Goal: Information Seeking & Learning: Find specific fact

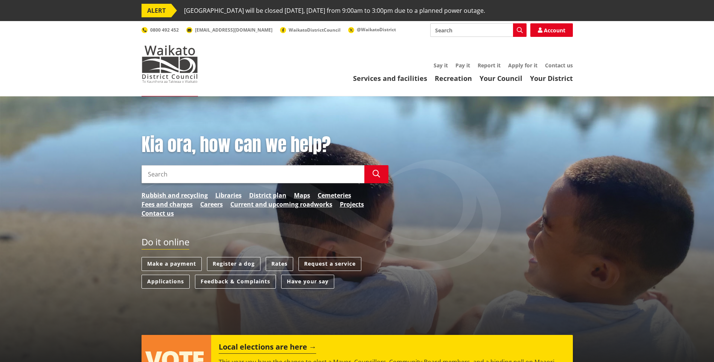
click at [162, 172] on input "Search" at bounding box center [252, 174] width 223 height 18
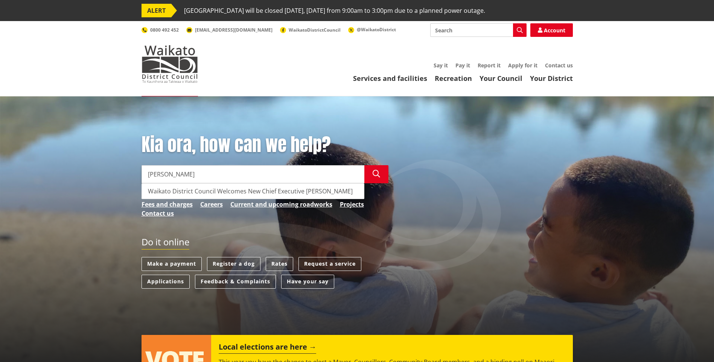
type input "[PERSON_NAME]"
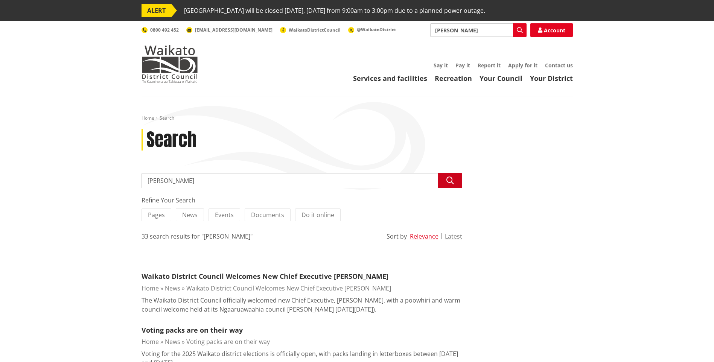
click at [456, 181] on button "Search" at bounding box center [450, 180] width 24 height 15
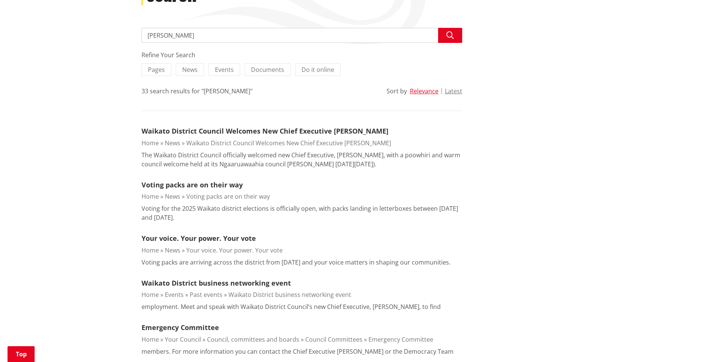
scroll to position [150, 0]
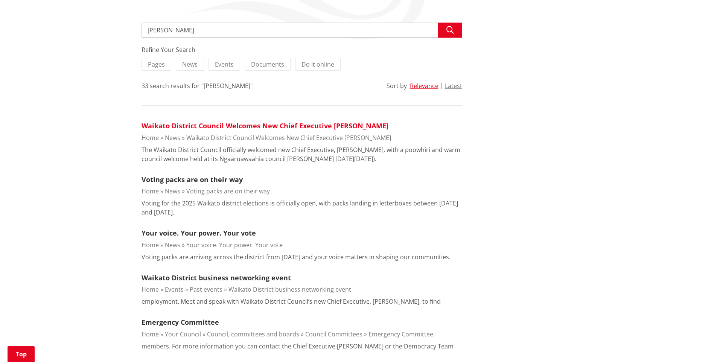
click at [229, 125] on link "Waikato District Council Welcomes New Chief Executive [PERSON_NAME]" at bounding box center [264, 125] width 247 height 9
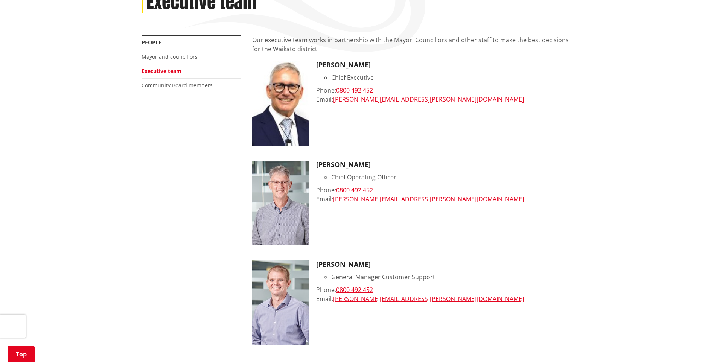
scroll to position [188, 0]
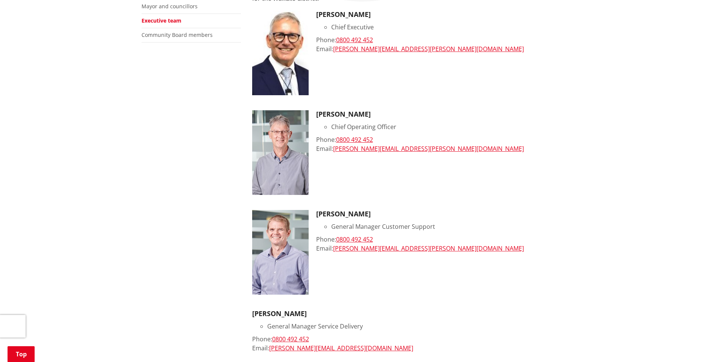
click at [428, 346] on div "Email: [PERSON_NAME][EMAIL_ADDRESS][DOMAIN_NAME]" at bounding box center [412, 347] width 321 height 9
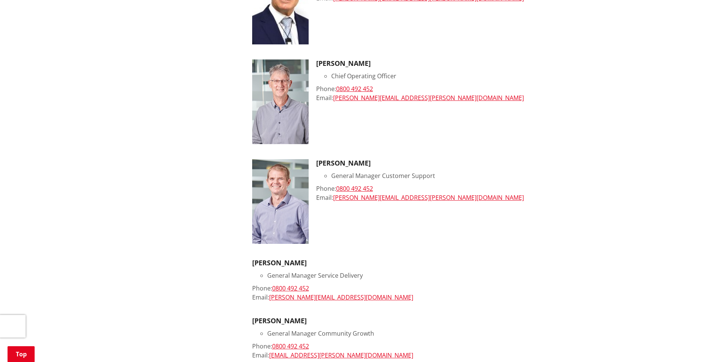
scroll to position [263, 0]
